Goal: Task Accomplishment & Management: Manage account settings

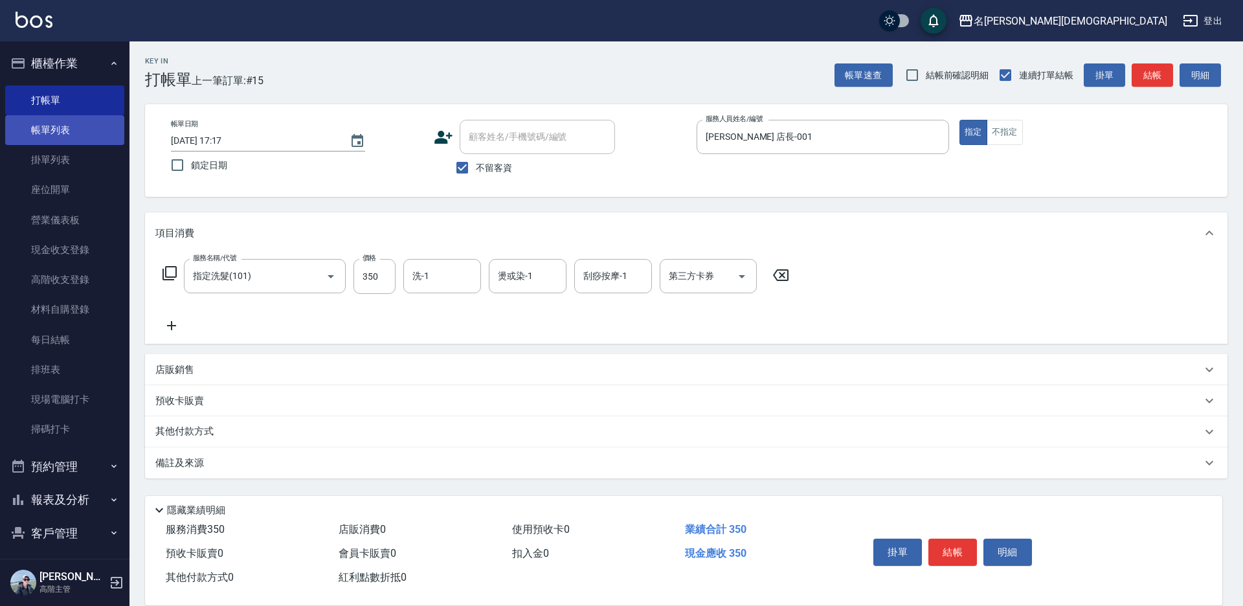
click at [57, 128] on link "帳單列表" at bounding box center [64, 130] width 119 height 30
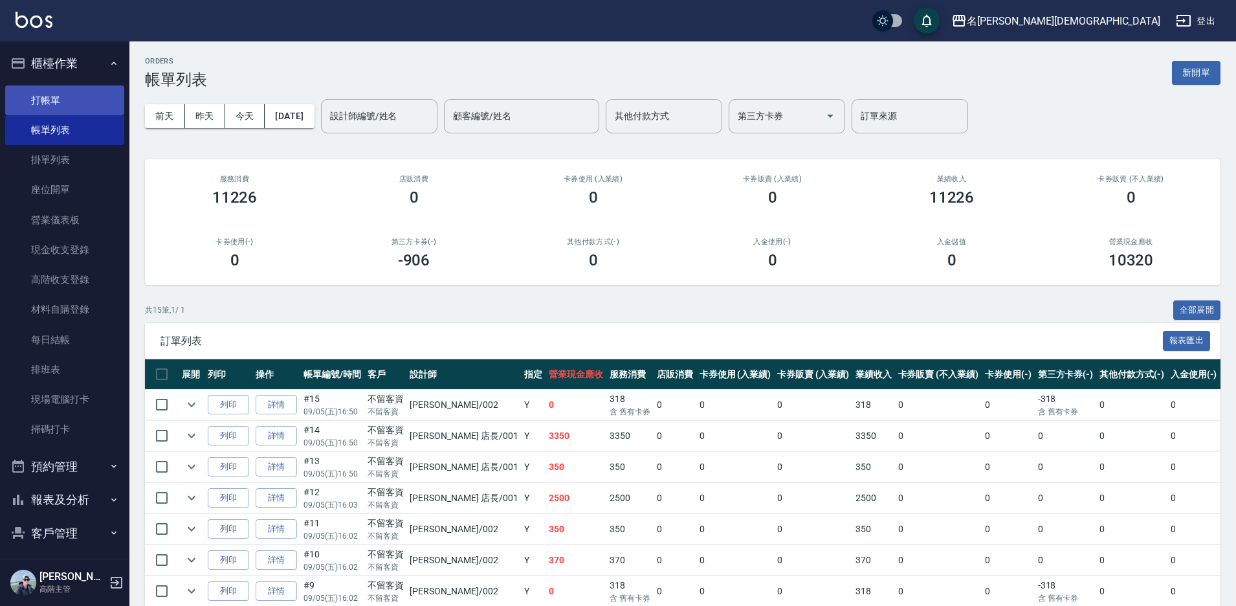
click at [51, 89] on link "打帳單" at bounding box center [64, 100] width 119 height 30
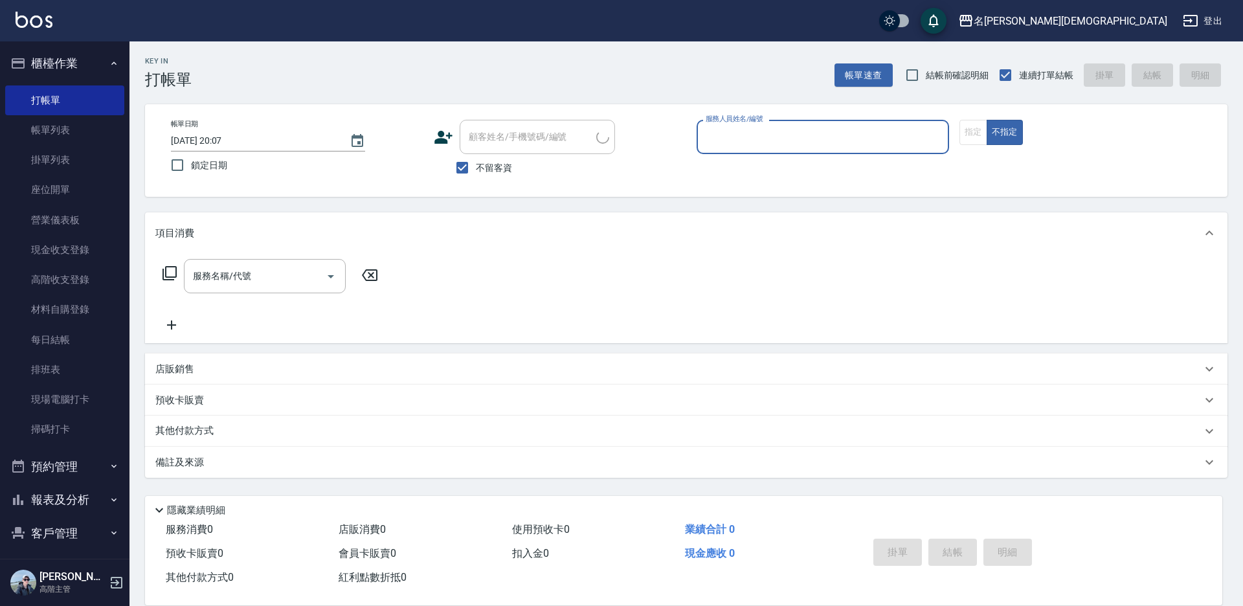
drag, startPoint x: 731, startPoint y: 132, endPoint x: 740, endPoint y: 150, distance: 20.3
click at [732, 133] on input "服務人員姓名/編號" at bounding box center [822, 137] width 241 height 23
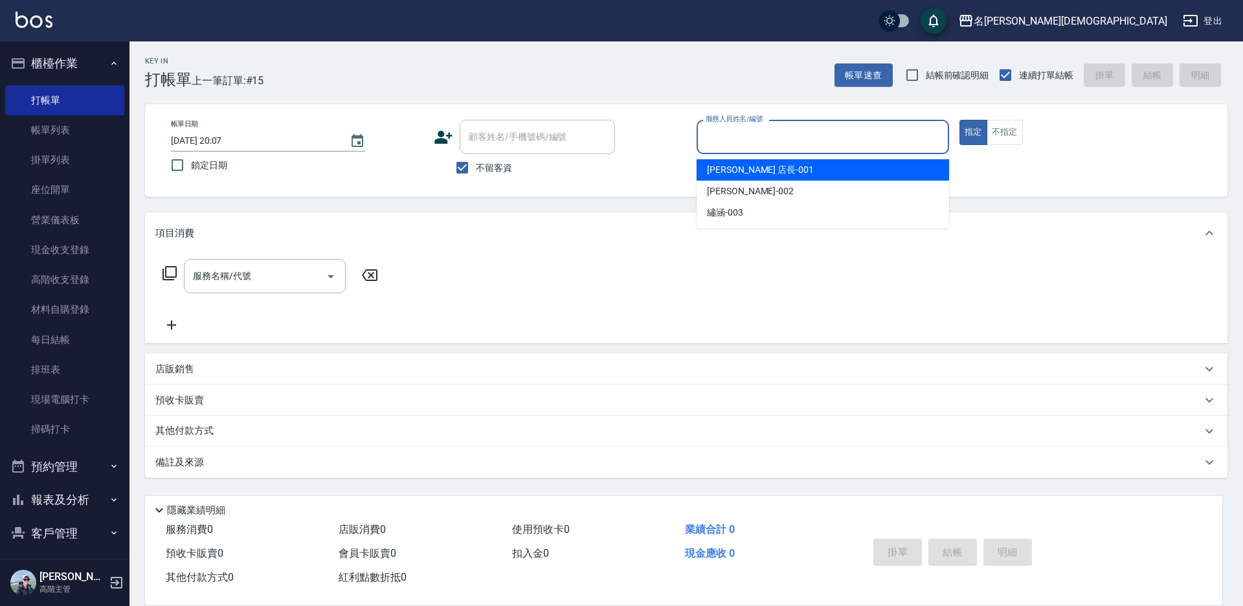
drag, startPoint x: 745, startPoint y: 171, endPoint x: 508, endPoint y: 194, distance: 238.0
click at [742, 171] on span "[PERSON_NAME] 店長 -001" at bounding box center [760, 170] width 107 height 14
type input "[PERSON_NAME] 店長-001"
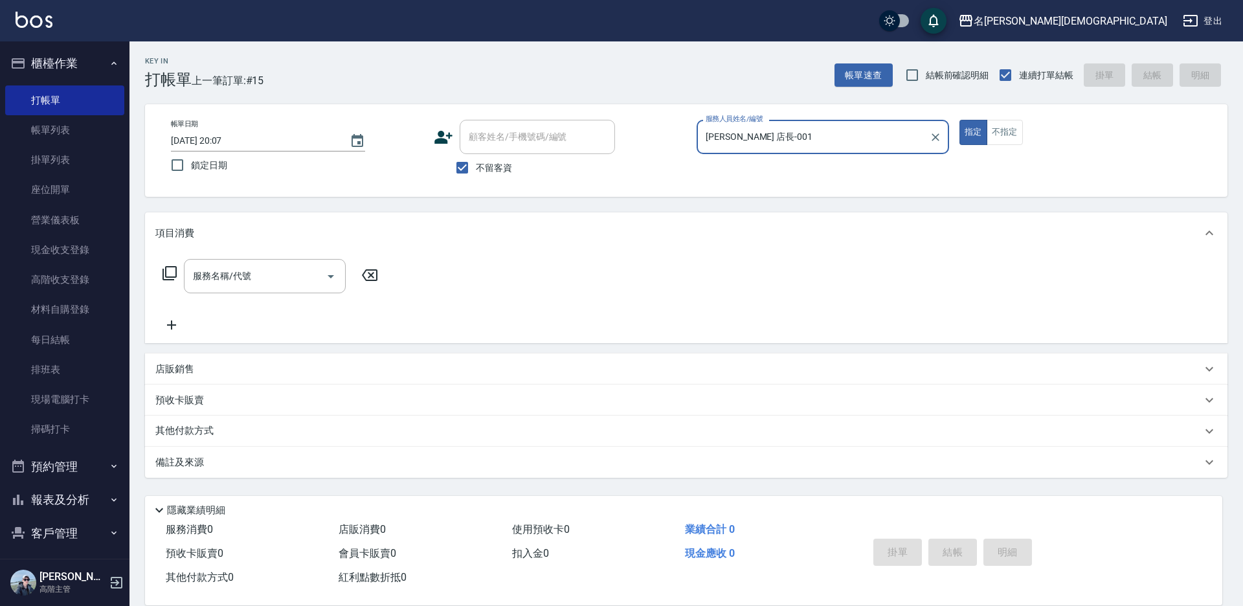
click at [168, 271] on icon at bounding box center [170, 273] width 16 height 16
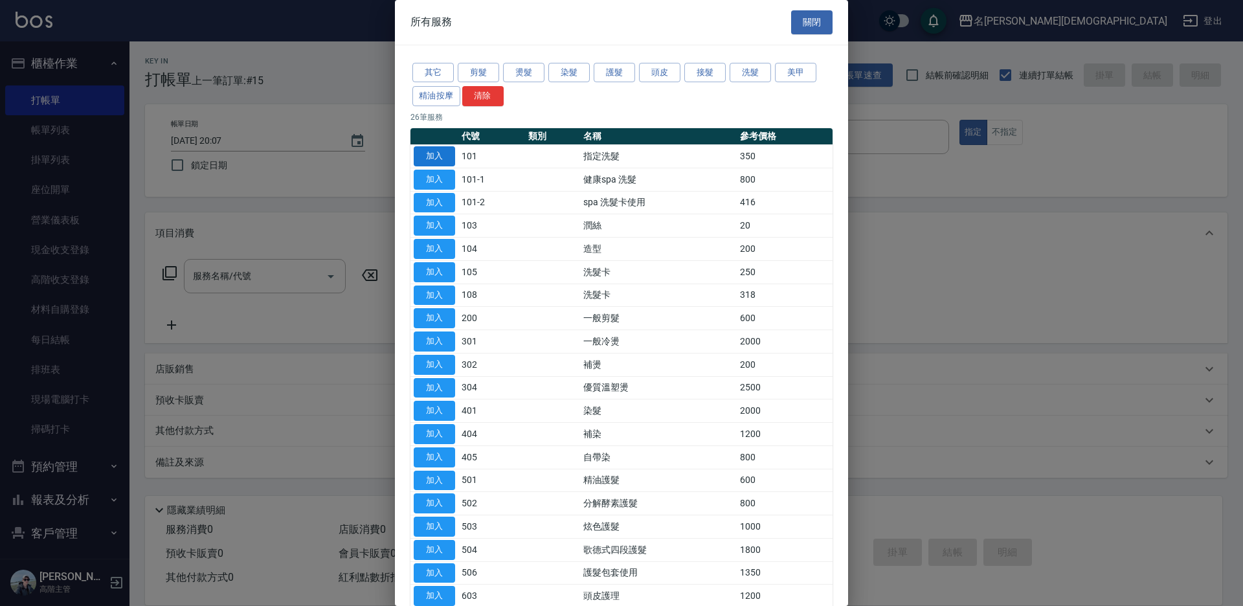
click at [428, 151] on button "加入" at bounding box center [434, 156] width 41 height 20
type input "指定洗髮(101)"
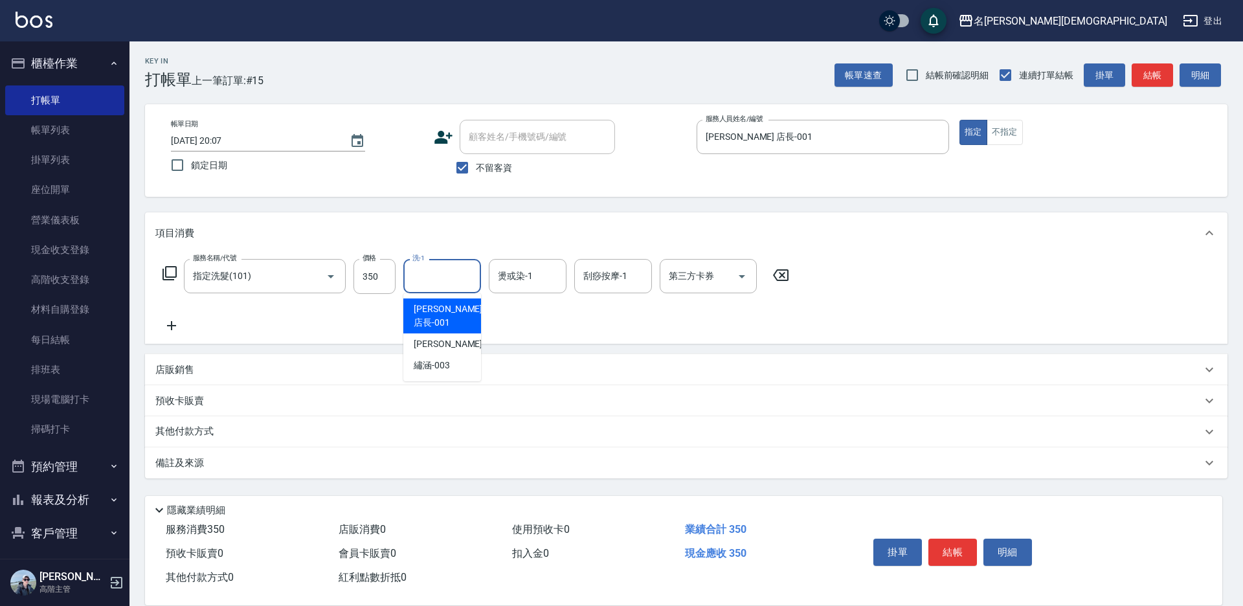
click at [435, 271] on input "洗-1" at bounding box center [442, 276] width 66 height 23
click at [447, 359] on span "繡涵 -003" at bounding box center [432, 366] width 36 height 14
type input "繡涵-003"
click at [958, 548] on button "結帳" at bounding box center [952, 551] width 49 height 27
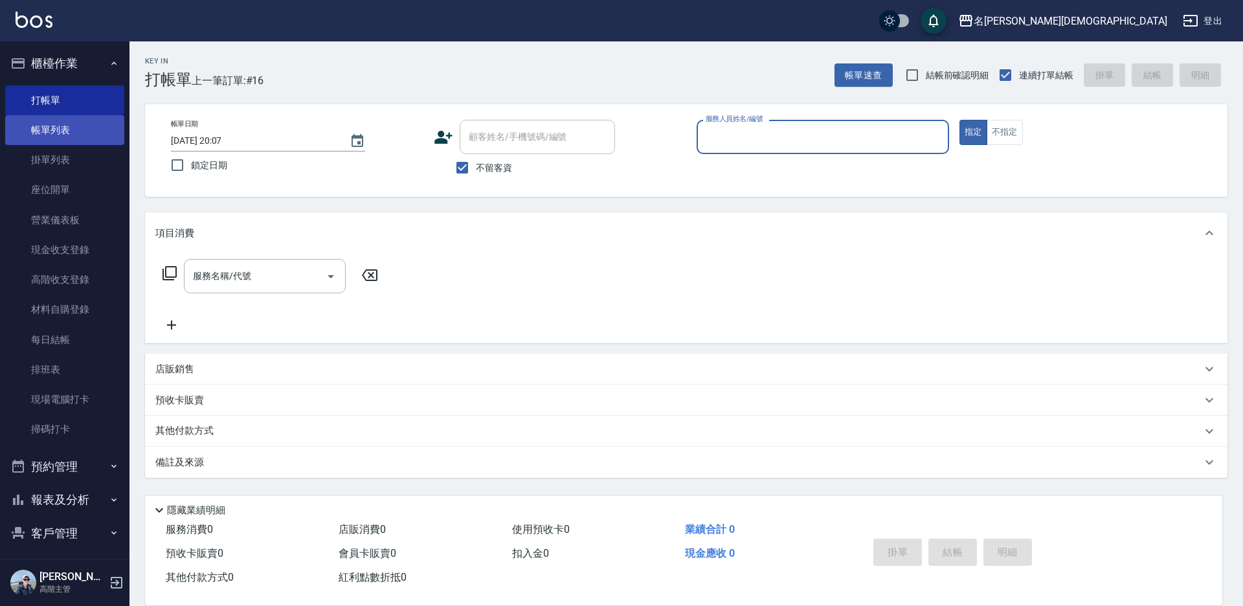
click at [66, 131] on link "帳單列表" at bounding box center [64, 130] width 119 height 30
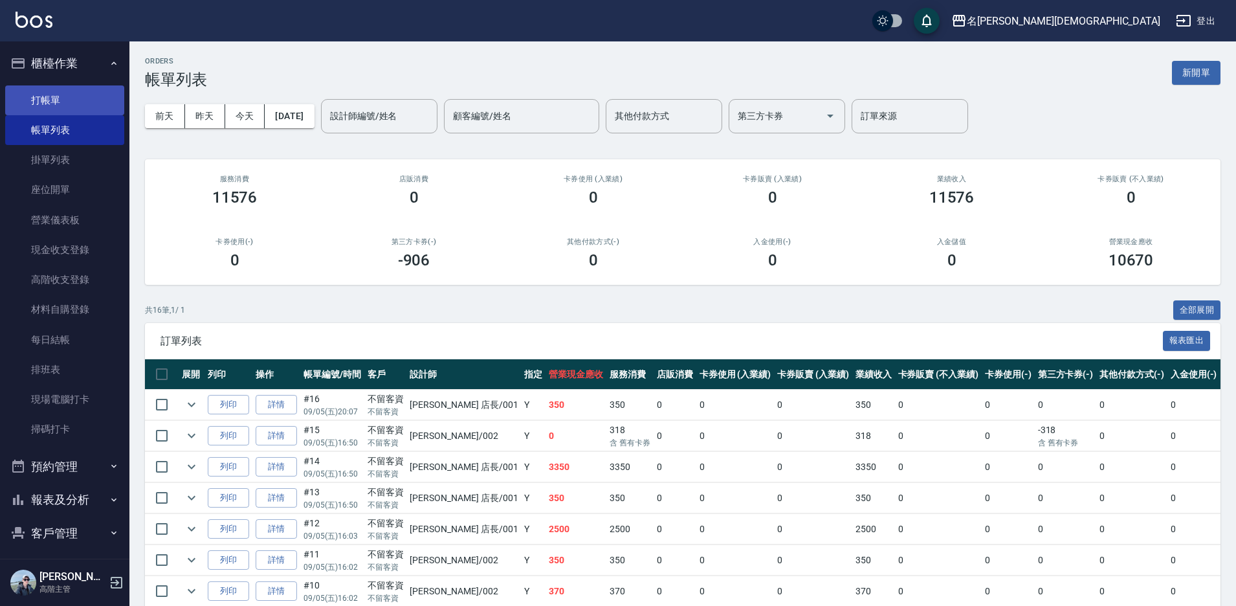
click at [61, 94] on link "打帳單" at bounding box center [64, 100] width 119 height 30
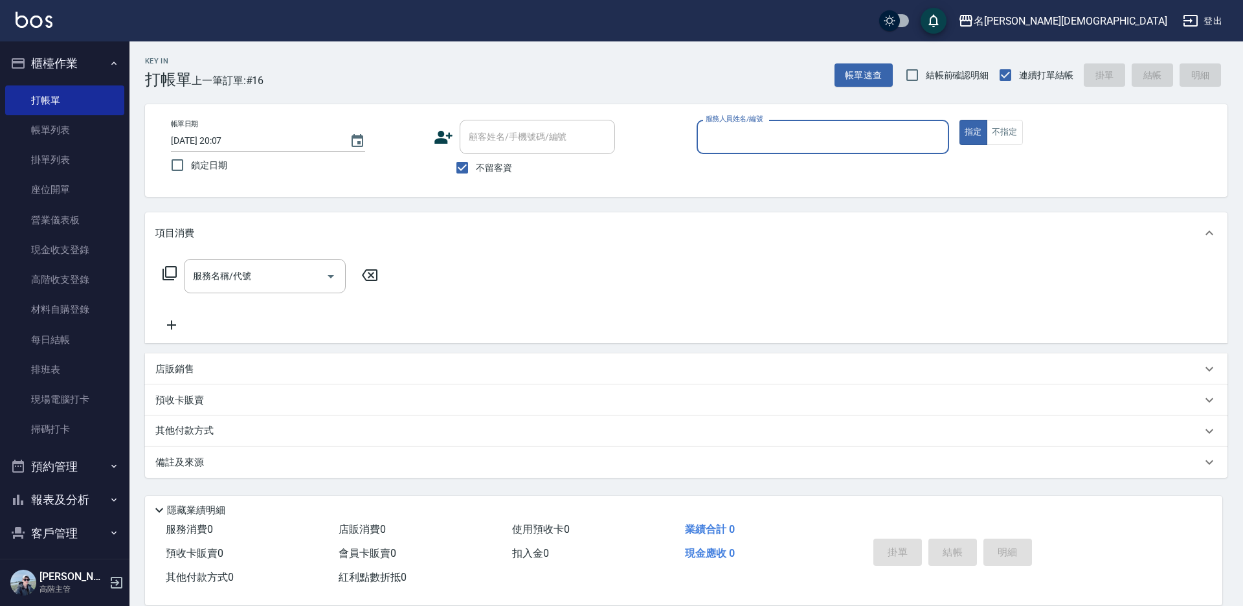
click at [734, 143] on input "服務人員姓名/編號" at bounding box center [822, 137] width 241 height 23
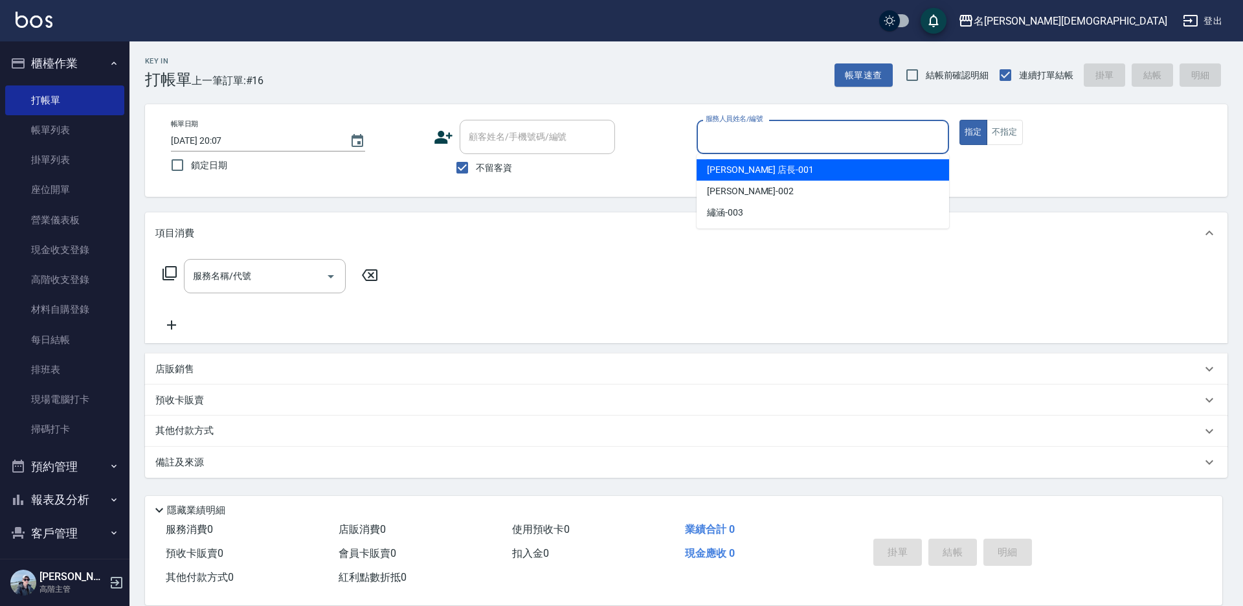
click at [736, 167] on span "[PERSON_NAME] 店長 -001" at bounding box center [760, 170] width 107 height 14
type input "[PERSON_NAME] 店長-001"
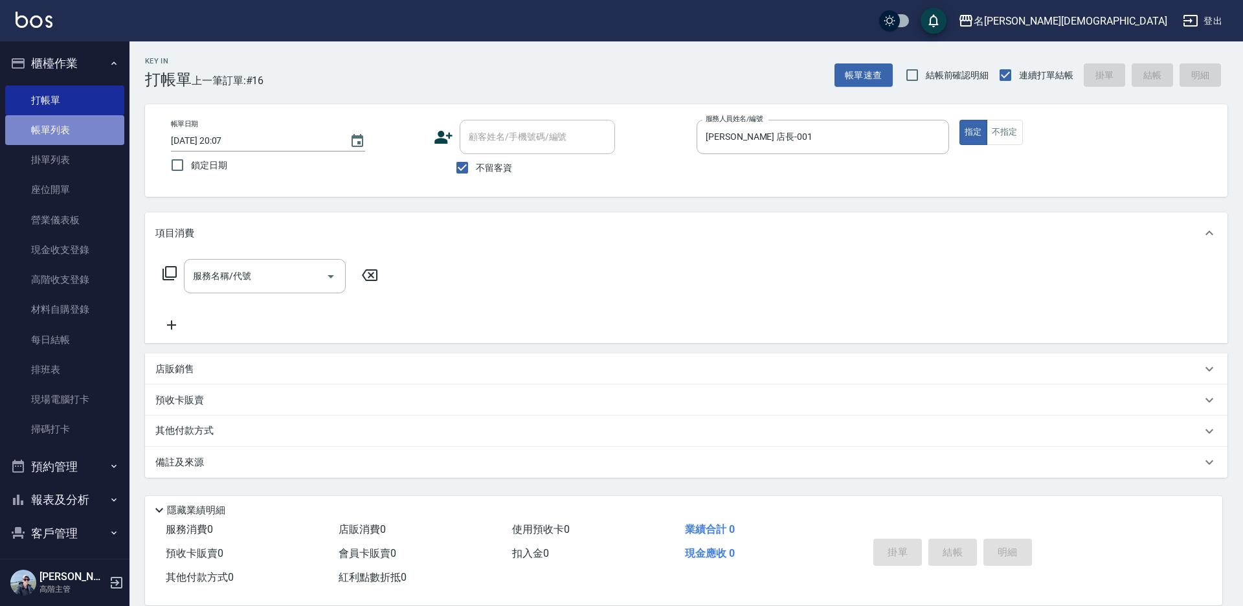
click at [66, 139] on link "帳單列表" at bounding box center [64, 130] width 119 height 30
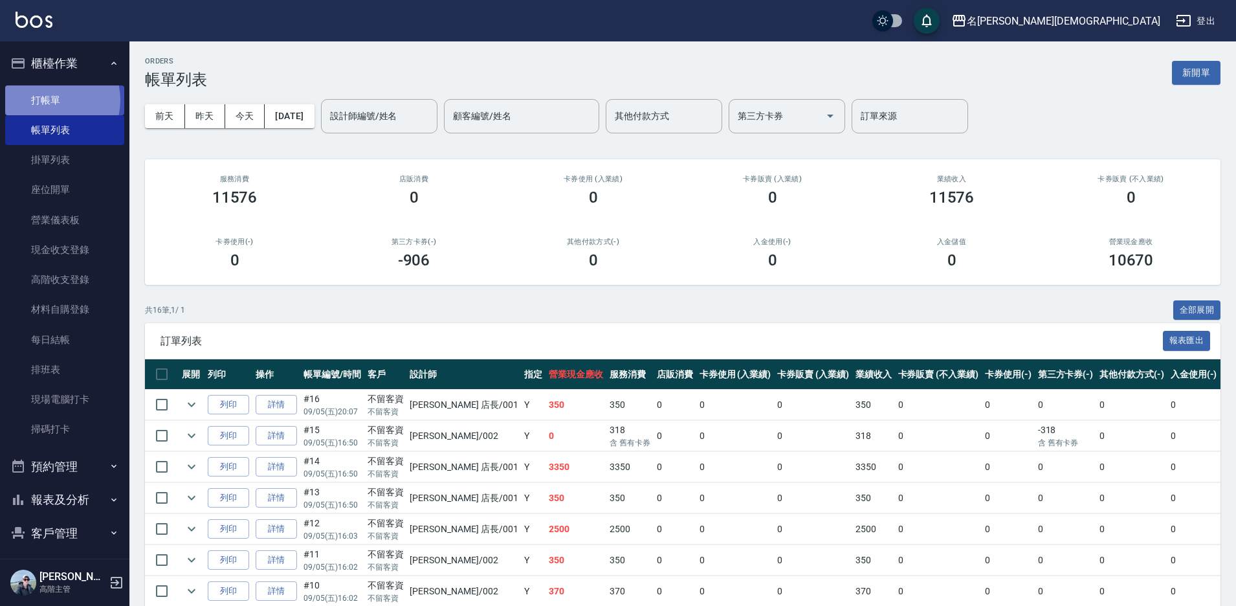
drag, startPoint x: 49, startPoint y: 100, endPoint x: 94, endPoint y: 98, distance: 45.3
click at [50, 100] on link "打帳單" at bounding box center [64, 100] width 119 height 30
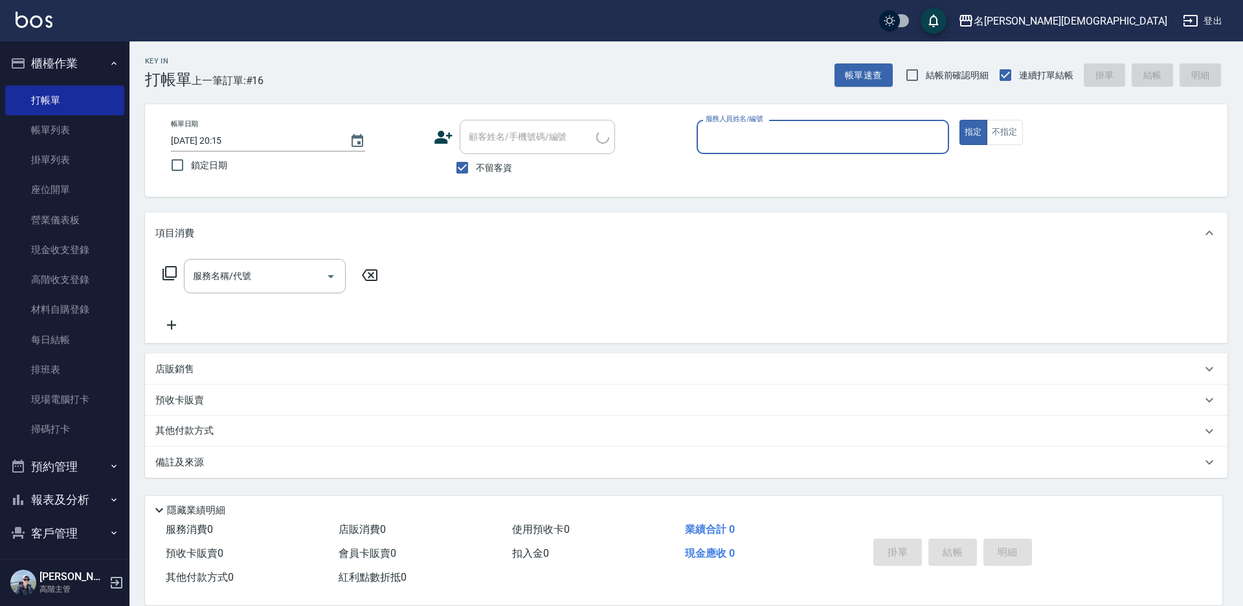
drag, startPoint x: 625, startPoint y: 146, endPoint x: 810, endPoint y: 131, distance: 185.7
click at [810, 131] on input "服務人員姓名/編號" at bounding box center [822, 137] width 241 height 23
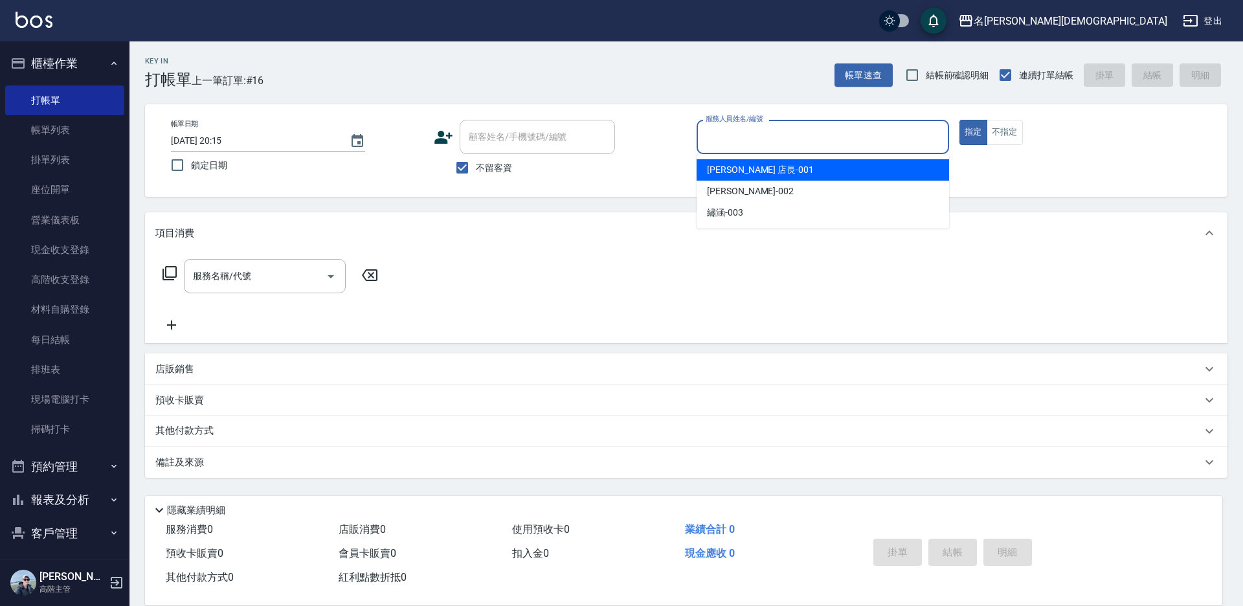
click at [752, 170] on span "[PERSON_NAME] 店長 -001" at bounding box center [760, 170] width 107 height 14
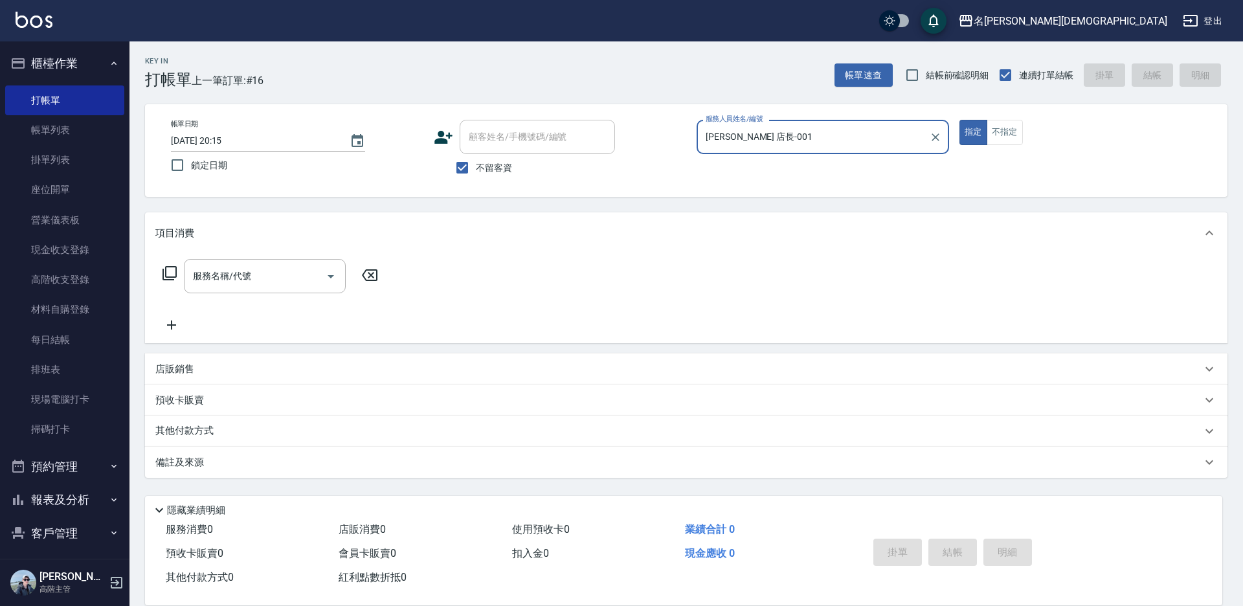
type input "[PERSON_NAME] 店長-001"
click at [166, 272] on icon at bounding box center [169, 273] width 14 height 14
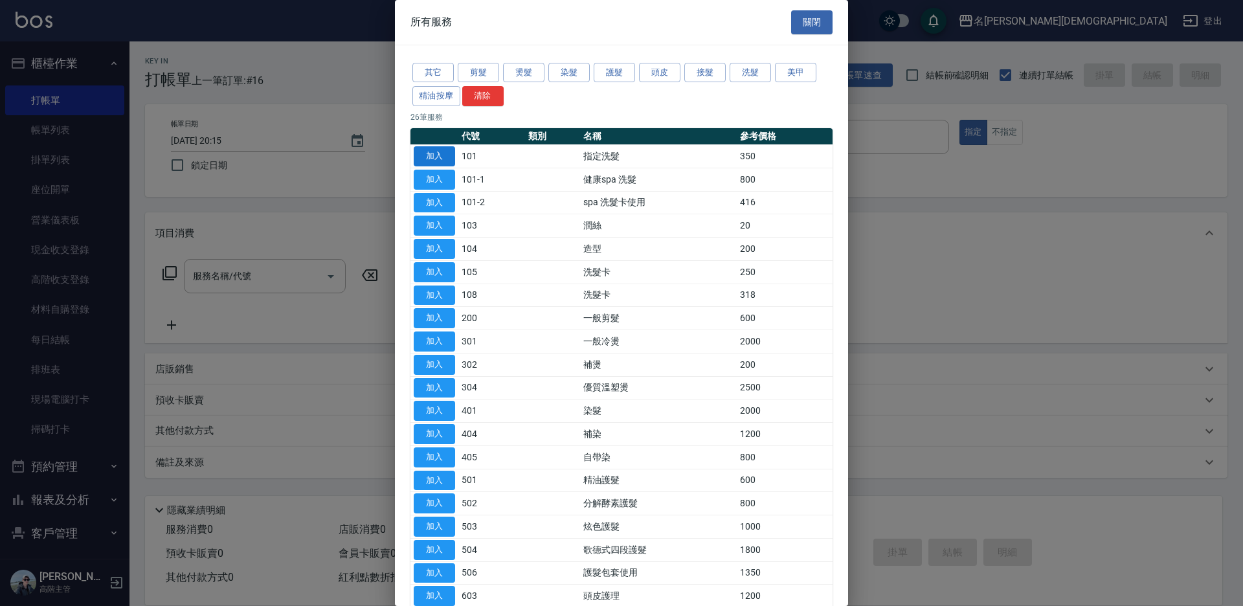
click at [426, 158] on button "加入" at bounding box center [434, 156] width 41 height 20
type input "指定洗髮(101)"
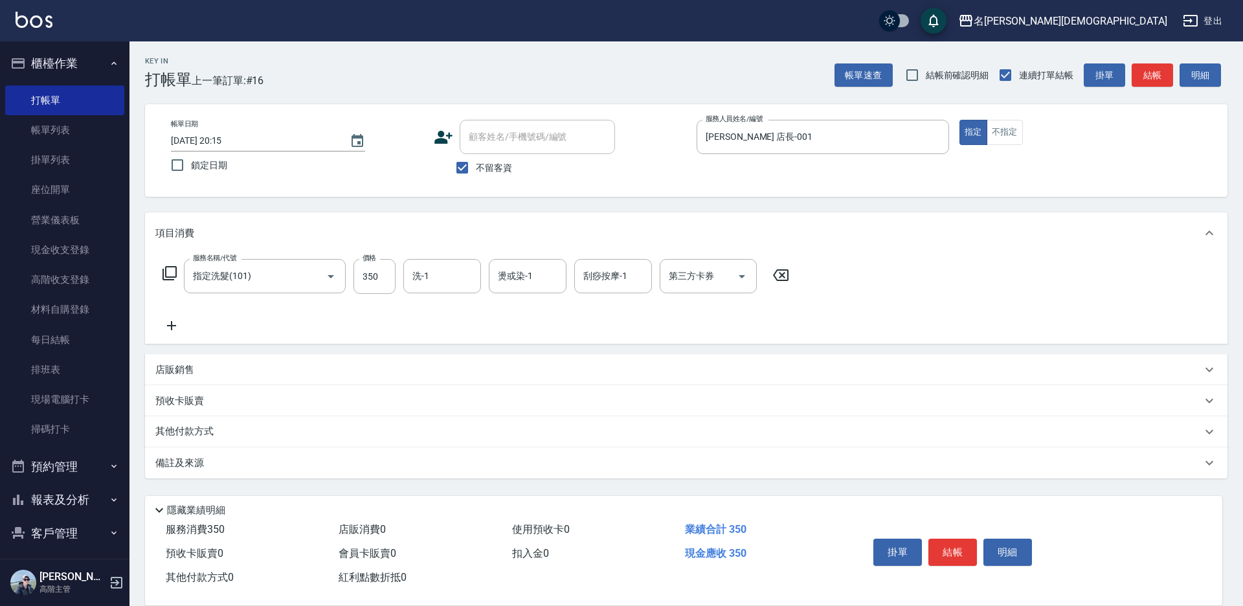
click at [168, 272] on icon at bounding box center [170, 273] width 16 height 16
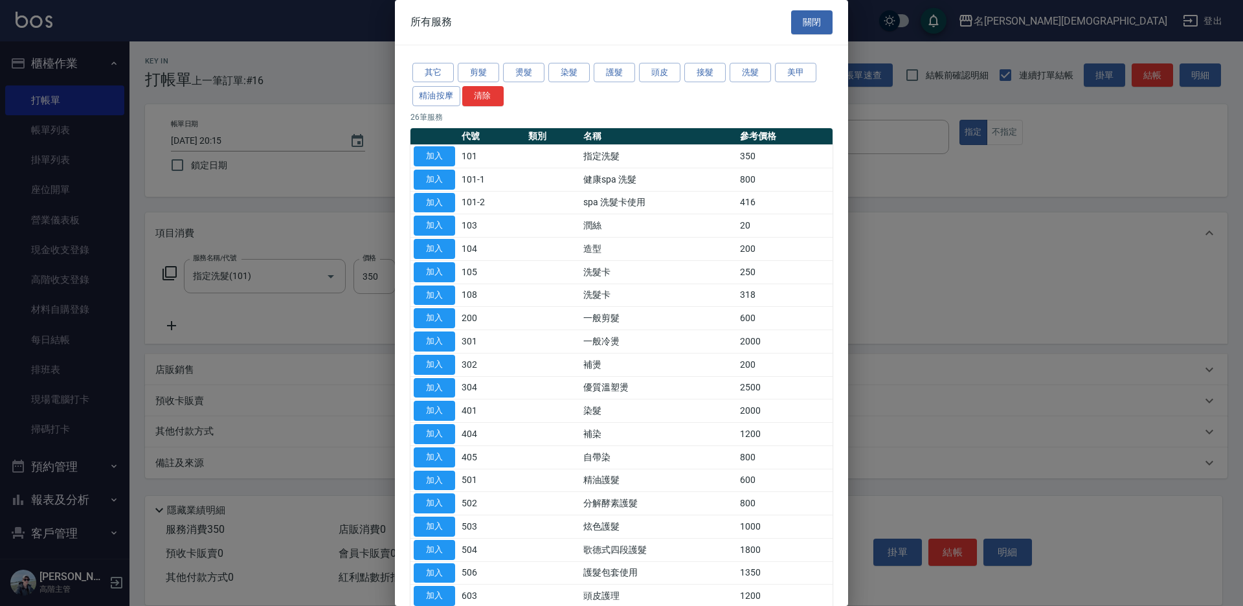
drag, startPoint x: 428, startPoint y: 315, endPoint x: 651, endPoint y: 399, distance: 238.8
click at [428, 315] on button "加入" at bounding box center [434, 318] width 41 height 20
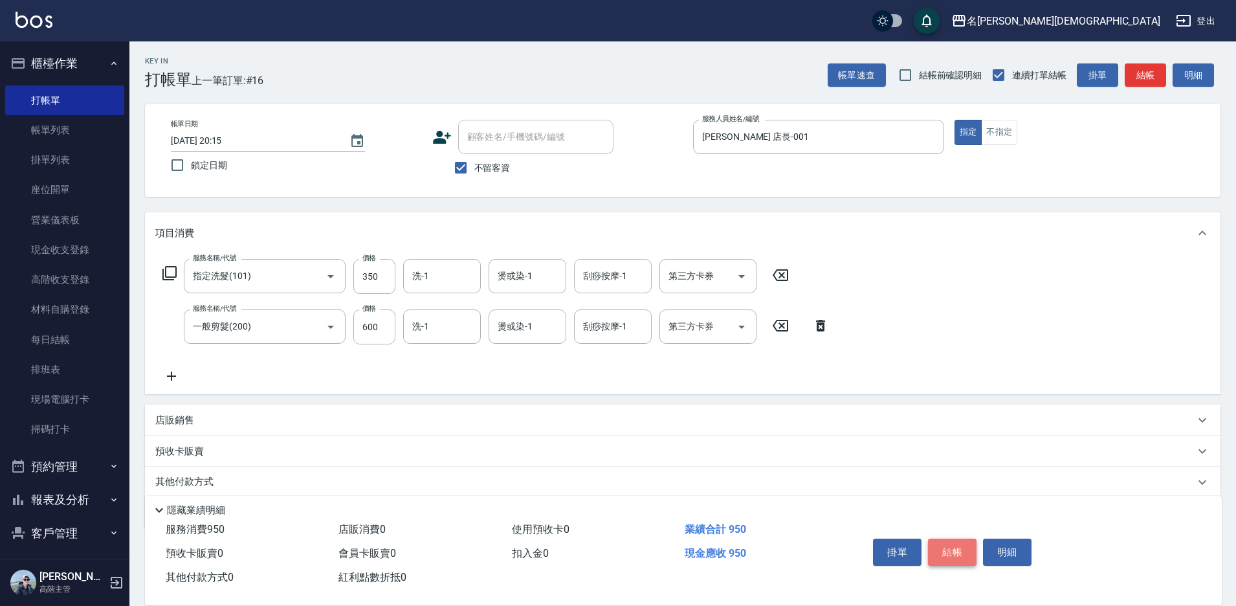
click at [954, 538] on button "結帳" at bounding box center [952, 551] width 49 height 27
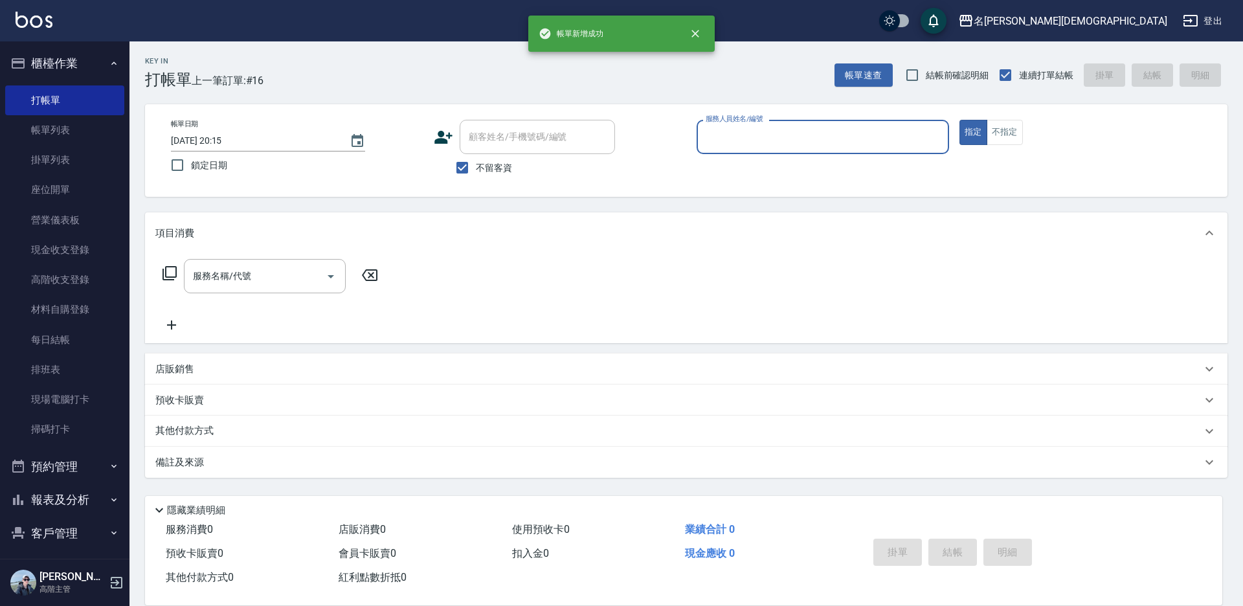
click at [724, 131] on input "服務人員姓名/編號" at bounding box center [822, 137] width 241 height 23
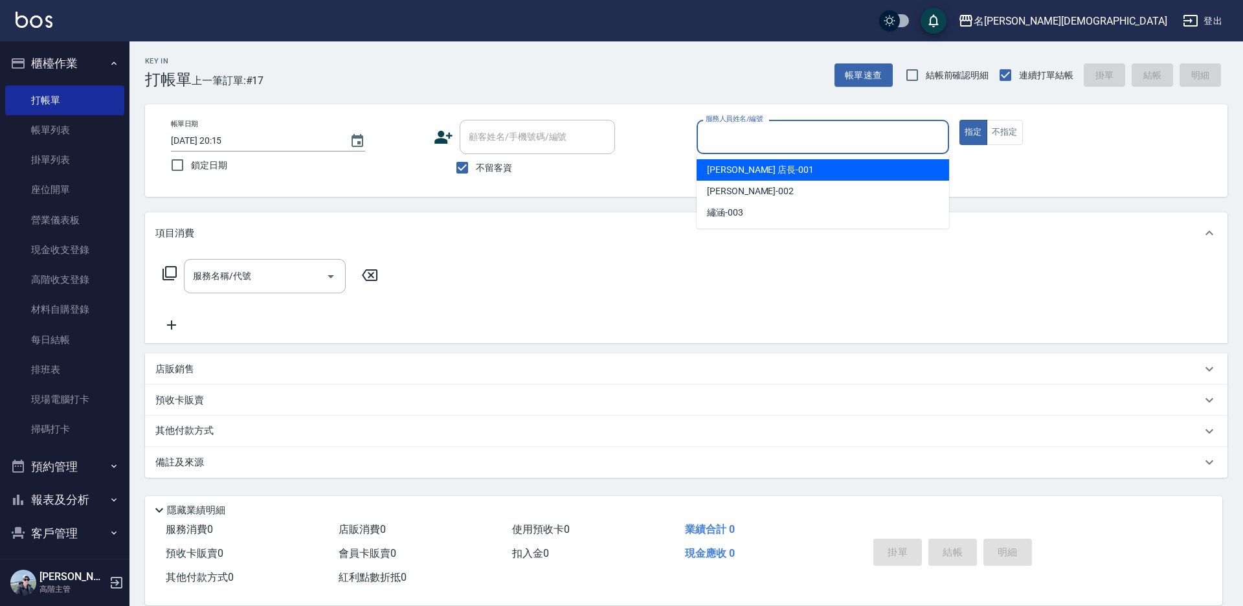
drag, startPoint x: 722, startPoint y: 167, endPoint x: 599, endPoint y: 188, distance: 125.4
click at [717, 162] on div "[PERSON_NAME] 店長 -001" at bounding box center [822, 169] width 252 height 21
type input "[PERSON_NAME] 店長-001"
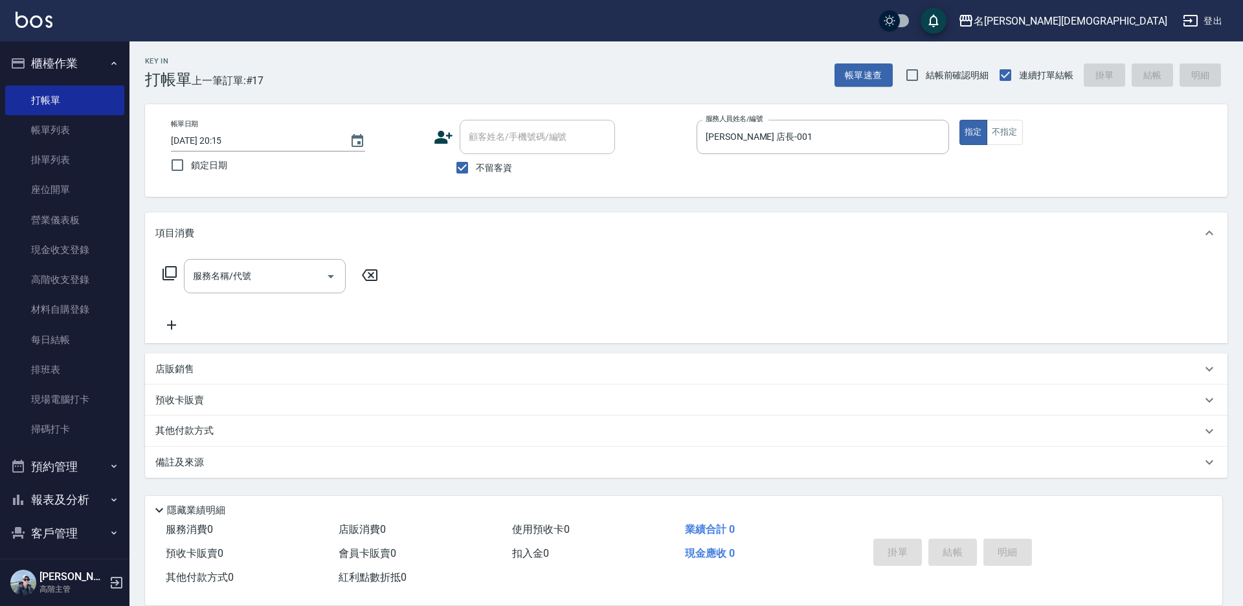
click at [166, 273] on icon at bounding box center [169, 273] width 14 height 14
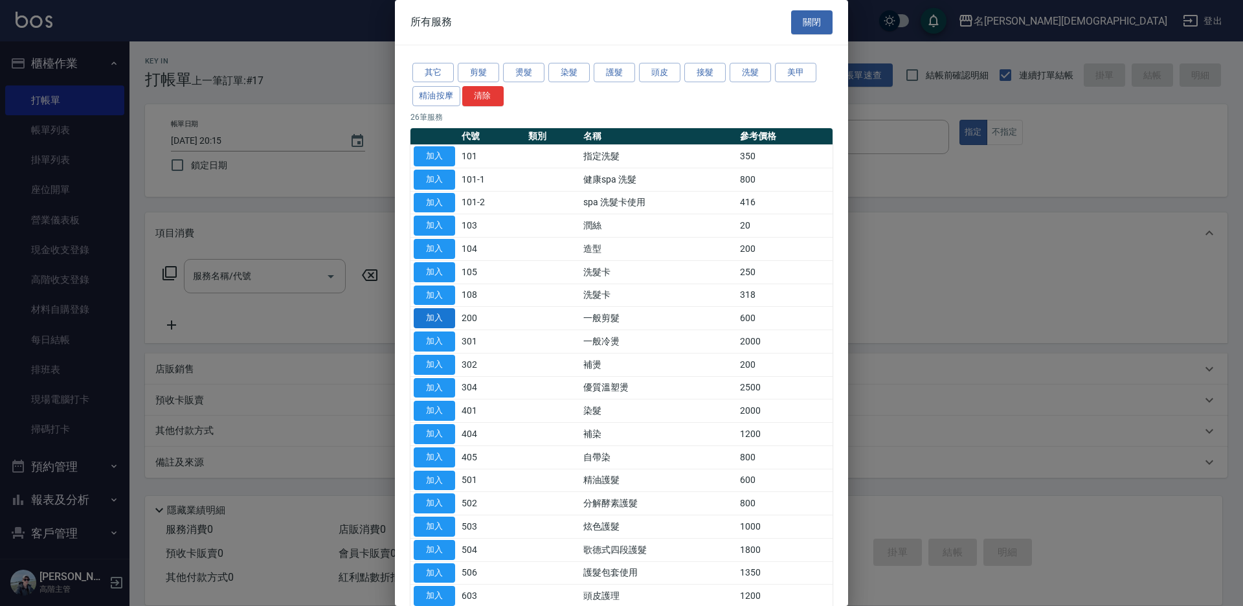
click at [436, 316] on button "加入" at bounding box center [434, 318] width 41 height 20
type input "一般剪髮(200)"
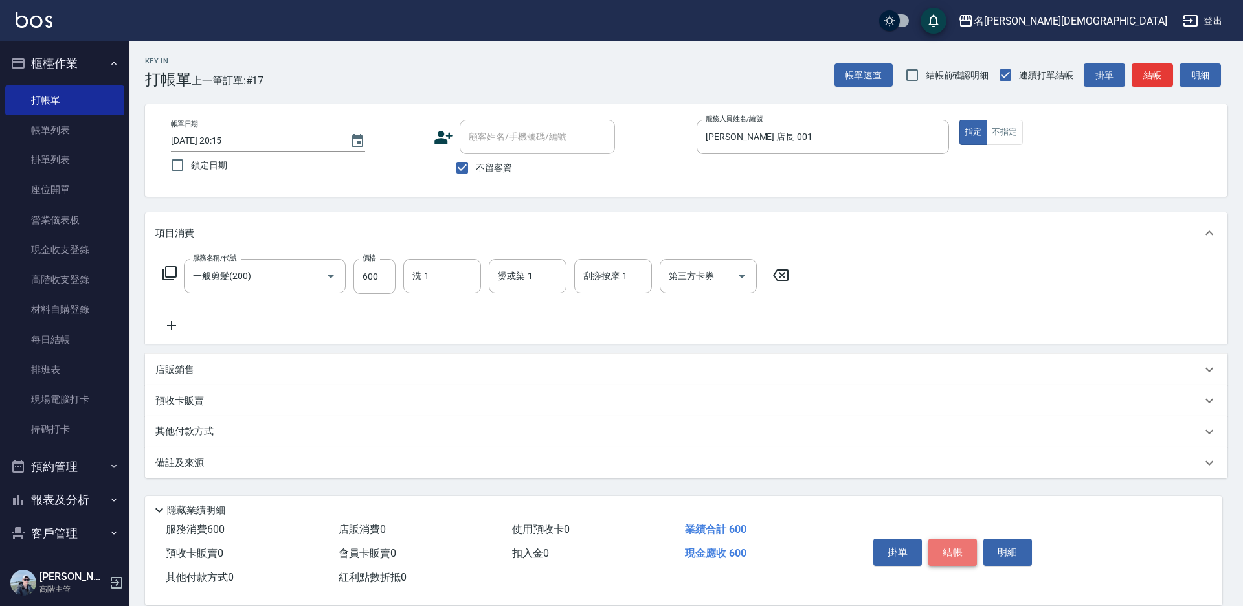
click at [936, 543] on button "結帳" at bounding box center [952, 551] width 49 height 27
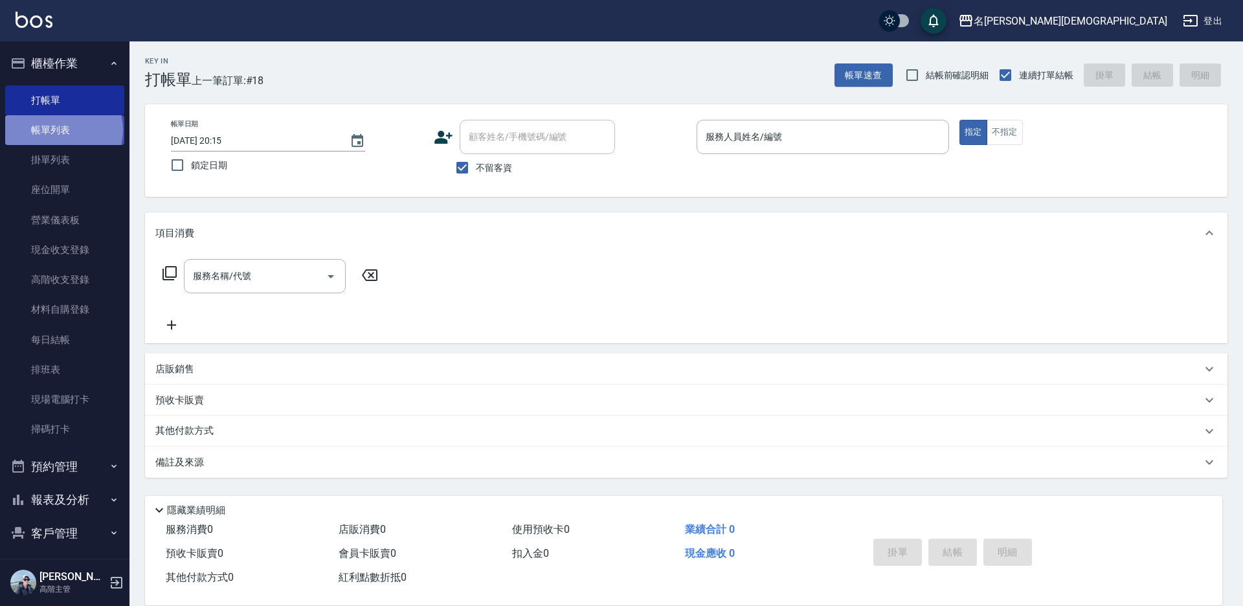
click at [63, 130] on link "帳單列表" at bounding box center [64, 130] width 119 height 30
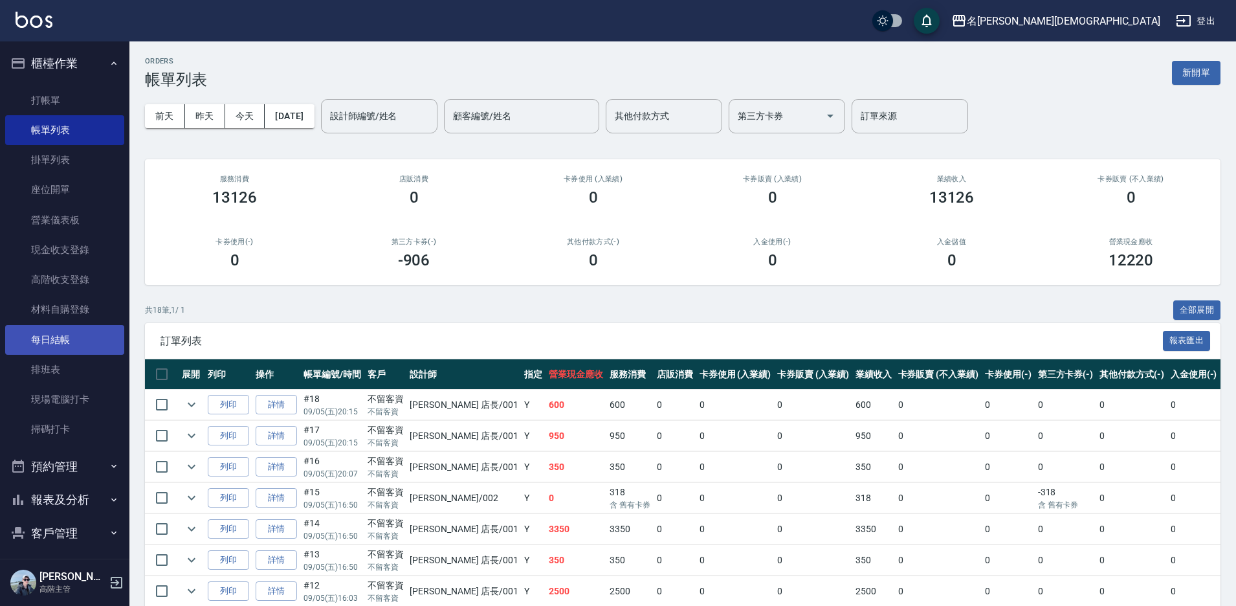
click at [49, 332] on link "每日結帳" at bounding box center [64, 340] width 119 height 30
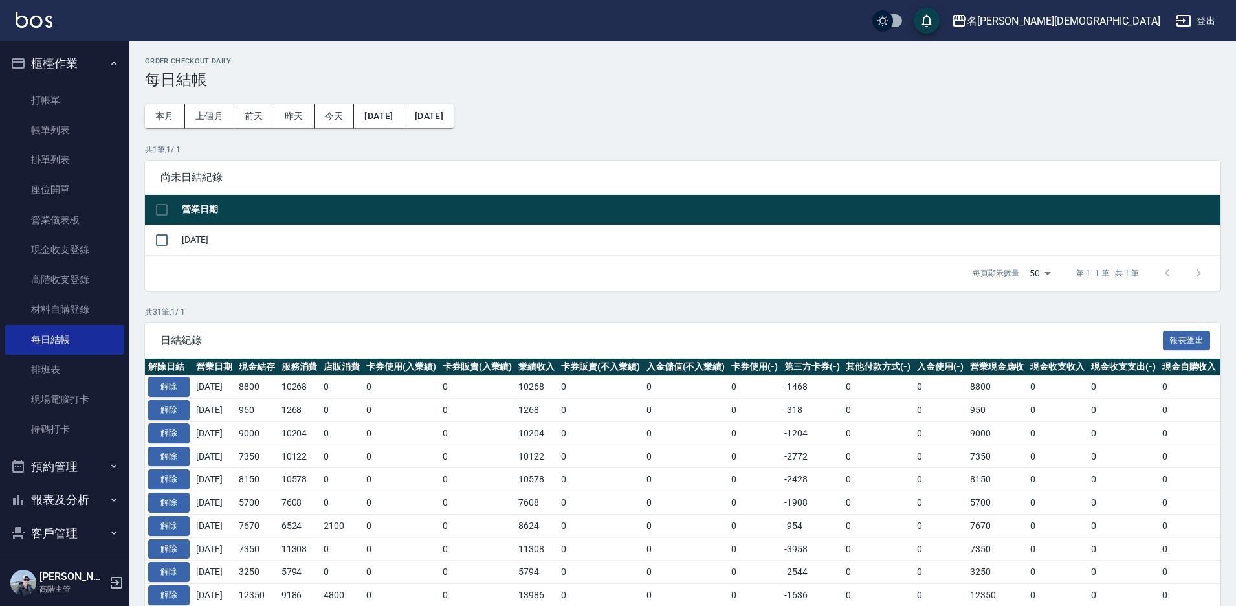
drag, startPoint x: 168, startPoint y: 234, endPoint x: 190, endPoint y: 247, distance: 25.3
click at [170, 235] on input "checkbox" at bounding box center [161, 240] width 27 height 27
checkbox input "true"
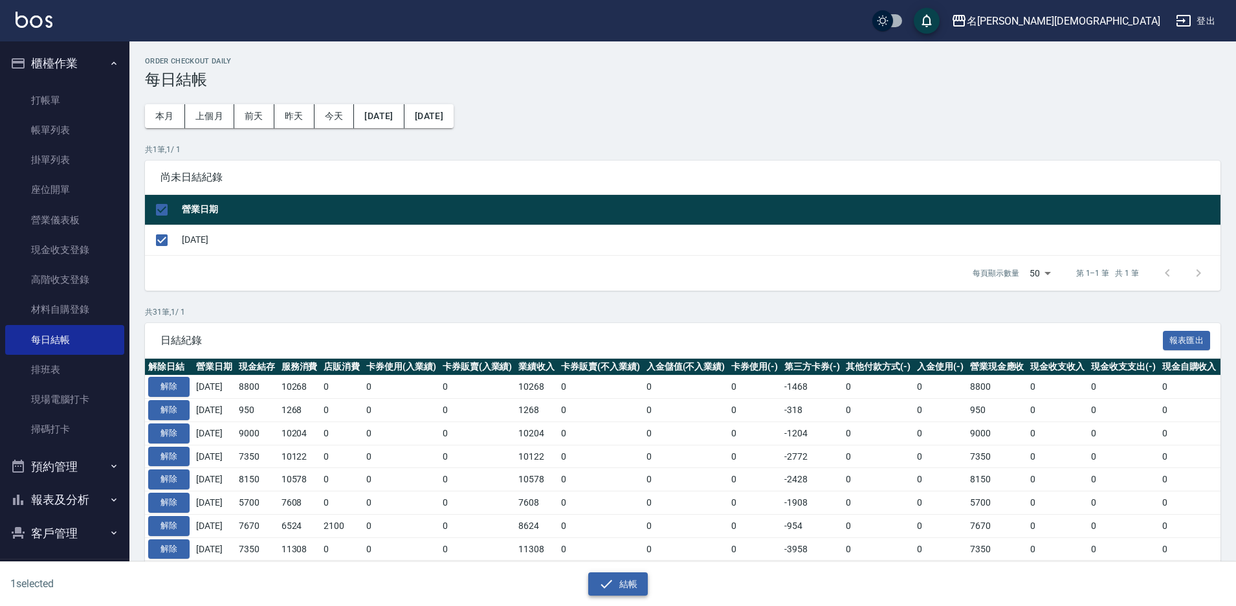
click at [616, 587] on button "結帳" at bounding box center [618, 584] width 60 height 24
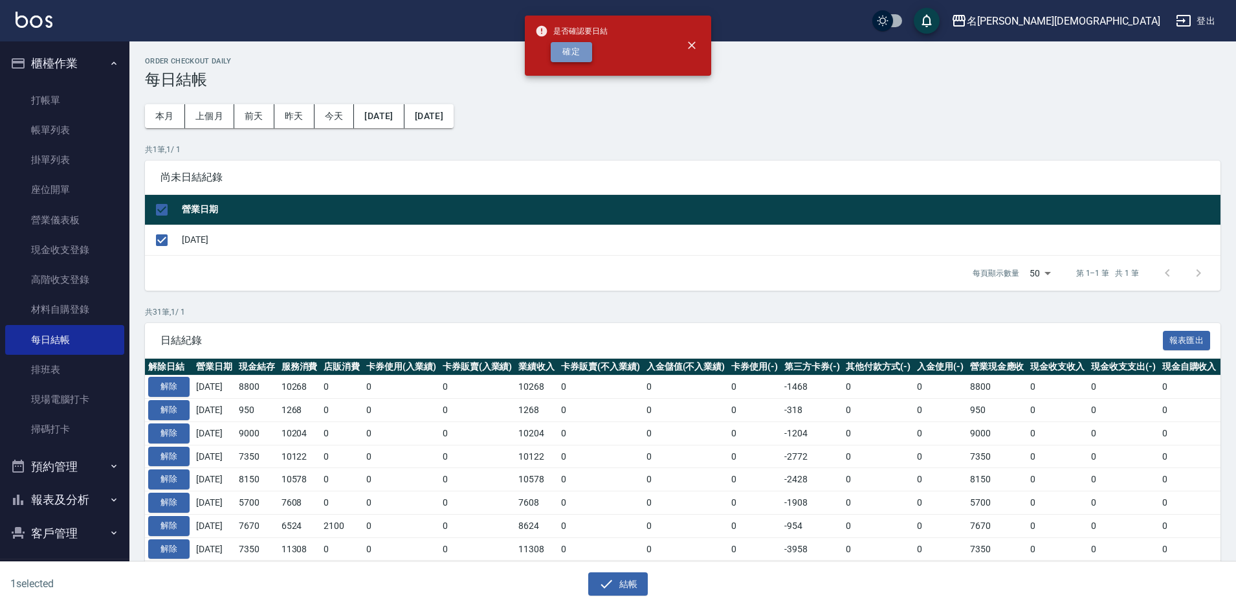
click at [582, 56] on button "確定" at bounding box center [571, 52] width 41 height 20
checkbox input "false"
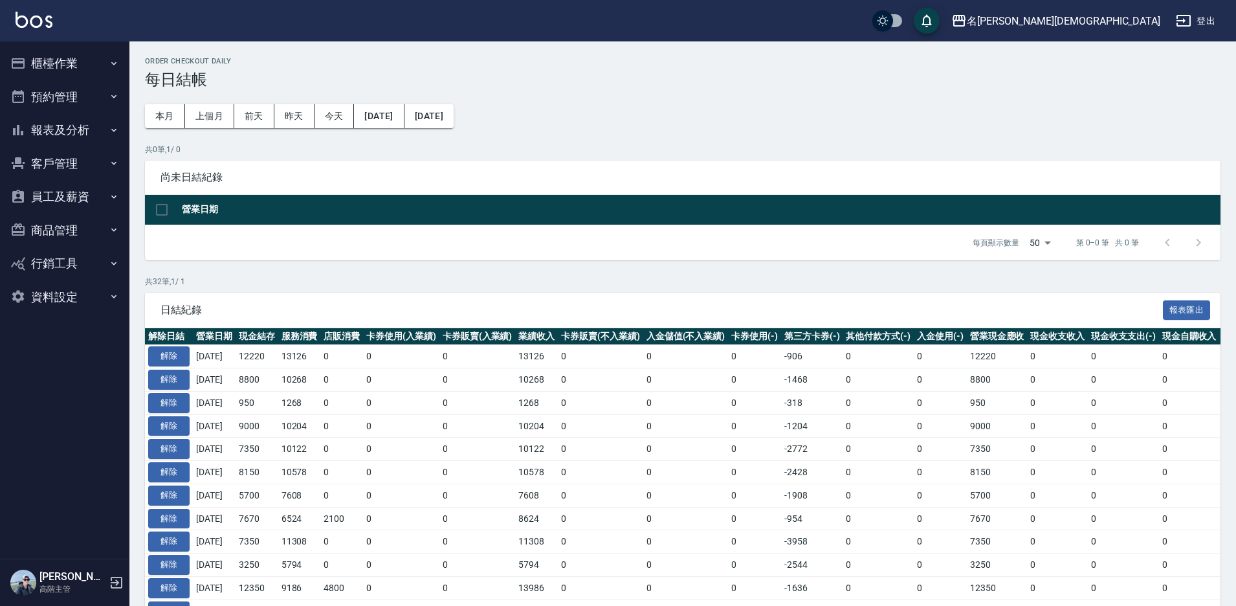
click at [52, 129] on button "報表及分析" at bounding box center [64, 130] width 119 height 34
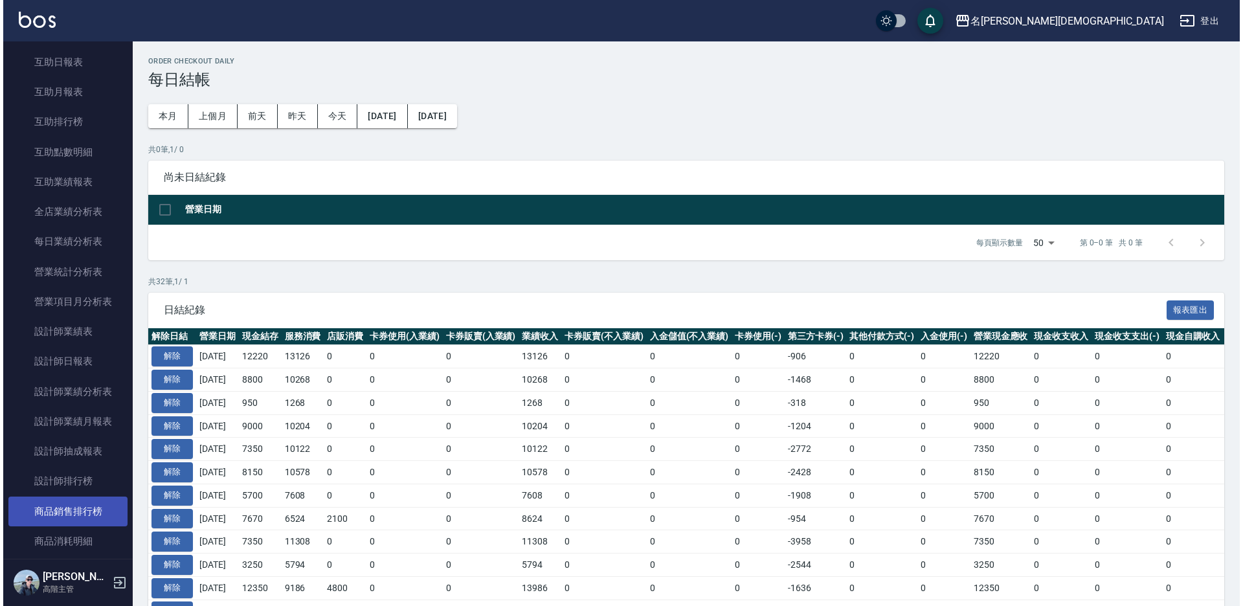
scroll to position [453, 0]
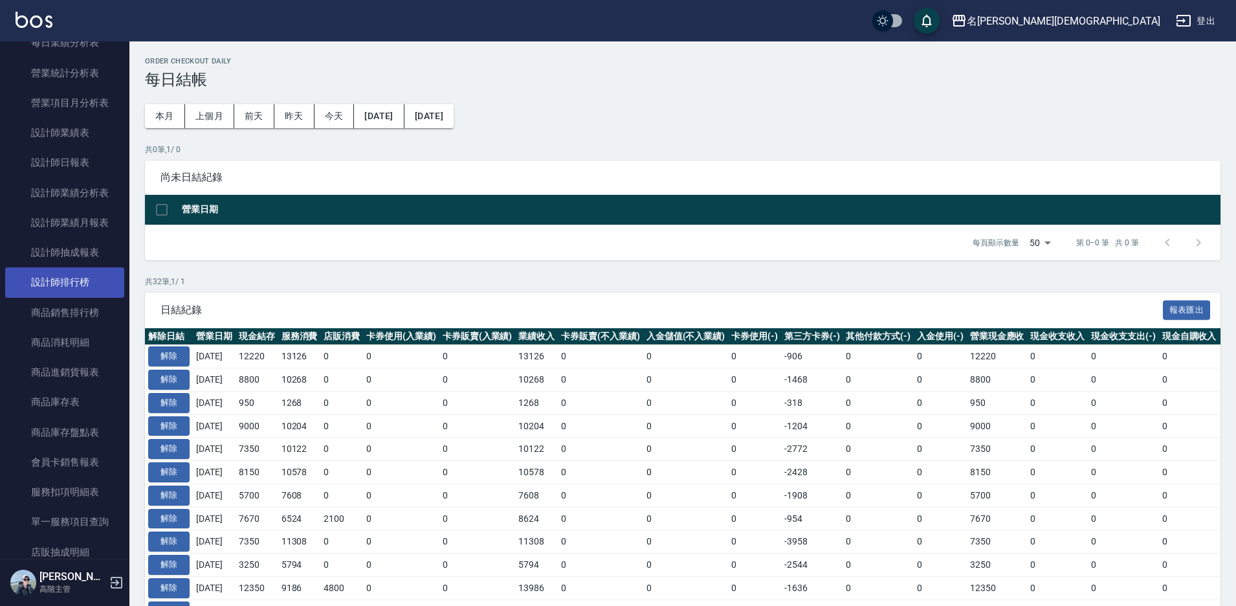
click at [93, 288] on link "設計師排行榜" at bounding box center [64, 282] width 119 height 30
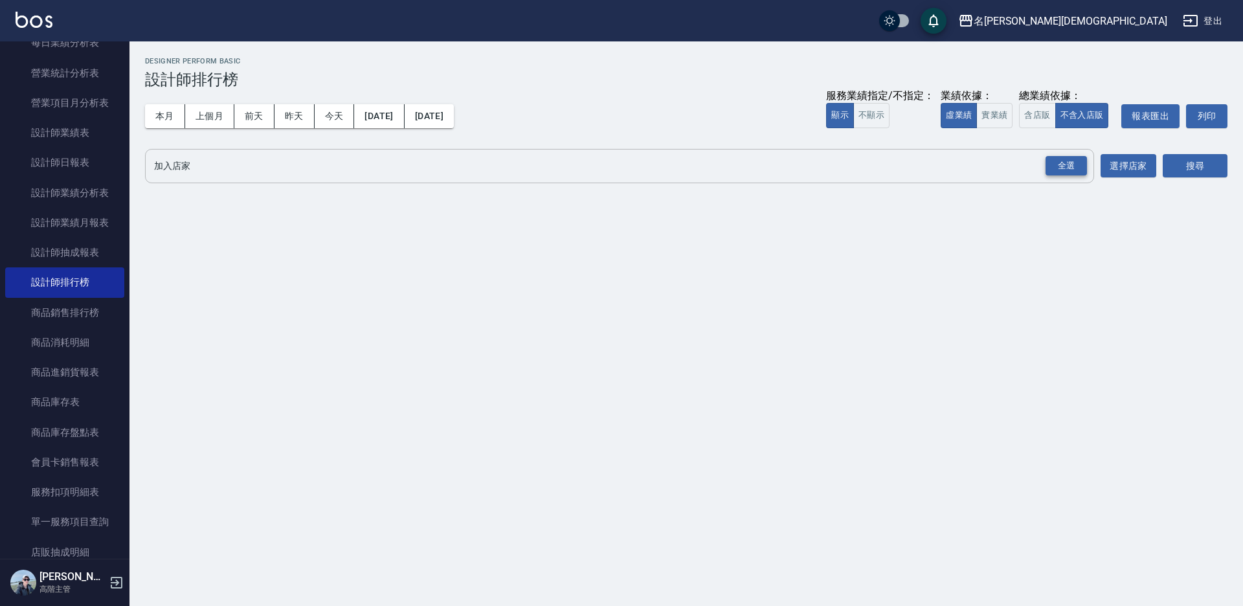
click at [1058, 168] on div "全選" at bounding box center [1065, 166] width 41 height 20
click at [1039, 121] on button "含店販" at bounding box center [1037, 115] width 36 height 25
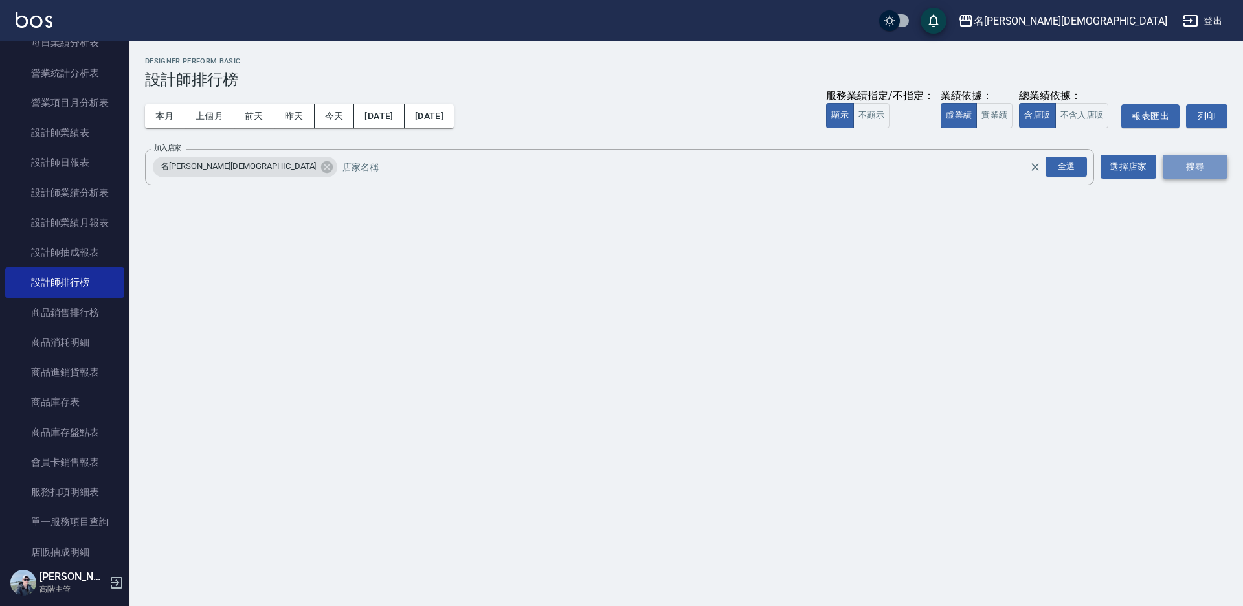
click at [1196, 171] on button "搜尋" at bounding box center [1194, 167] width 65 height 24
